Goal: Check status: Check status

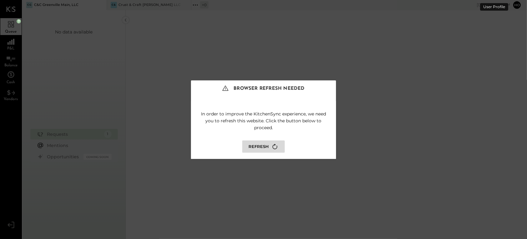
click at [262, 147] on button "Refresh" at bounding box center [263, 146] width 42 height 12
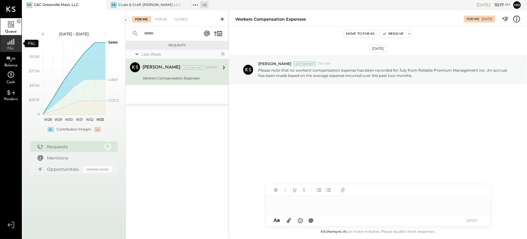
click at [11, 41] on icon at bounding box center [10, 39] width 11 height 9
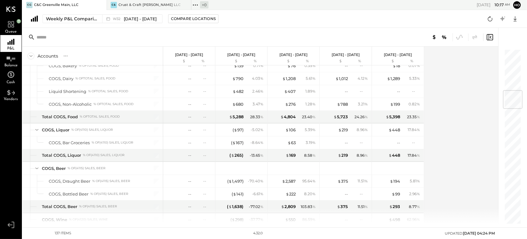
scroll to position [347, 0]
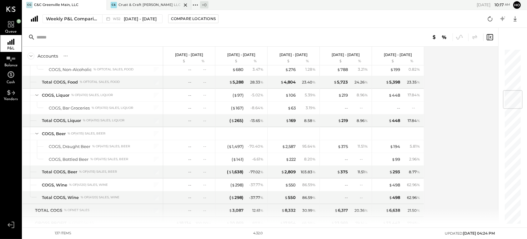
click at [157, 5] on div "Crust & Craft [PERSON_NAME] LLC" at bounding box center [149, 4] width 62 height 5
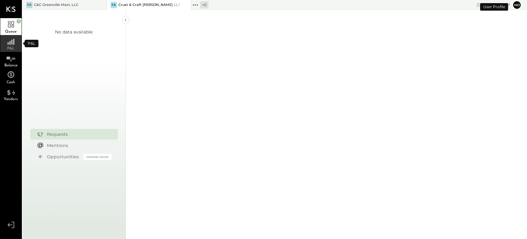
click at [11, 43] on icon at bounding box center [10, 39] width 11 height 9
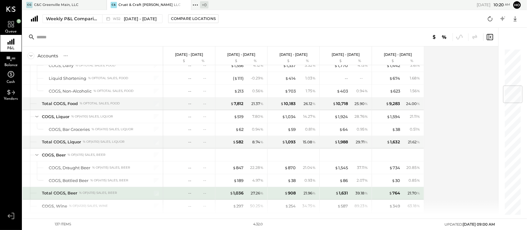
scroll to position [347, 0]
